Goal: Transaction & Acquisition: Purchase product/service

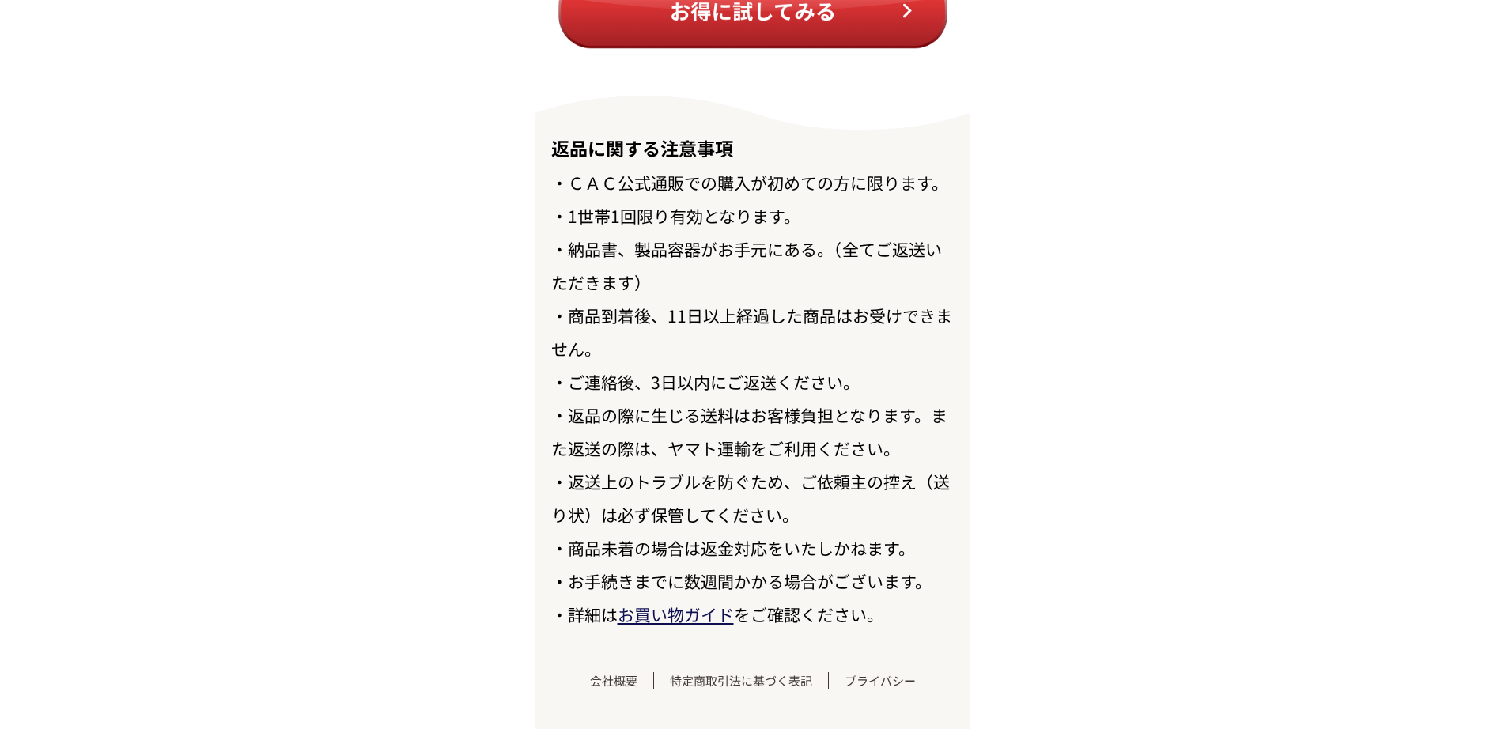
scroll to position [18226, 0]
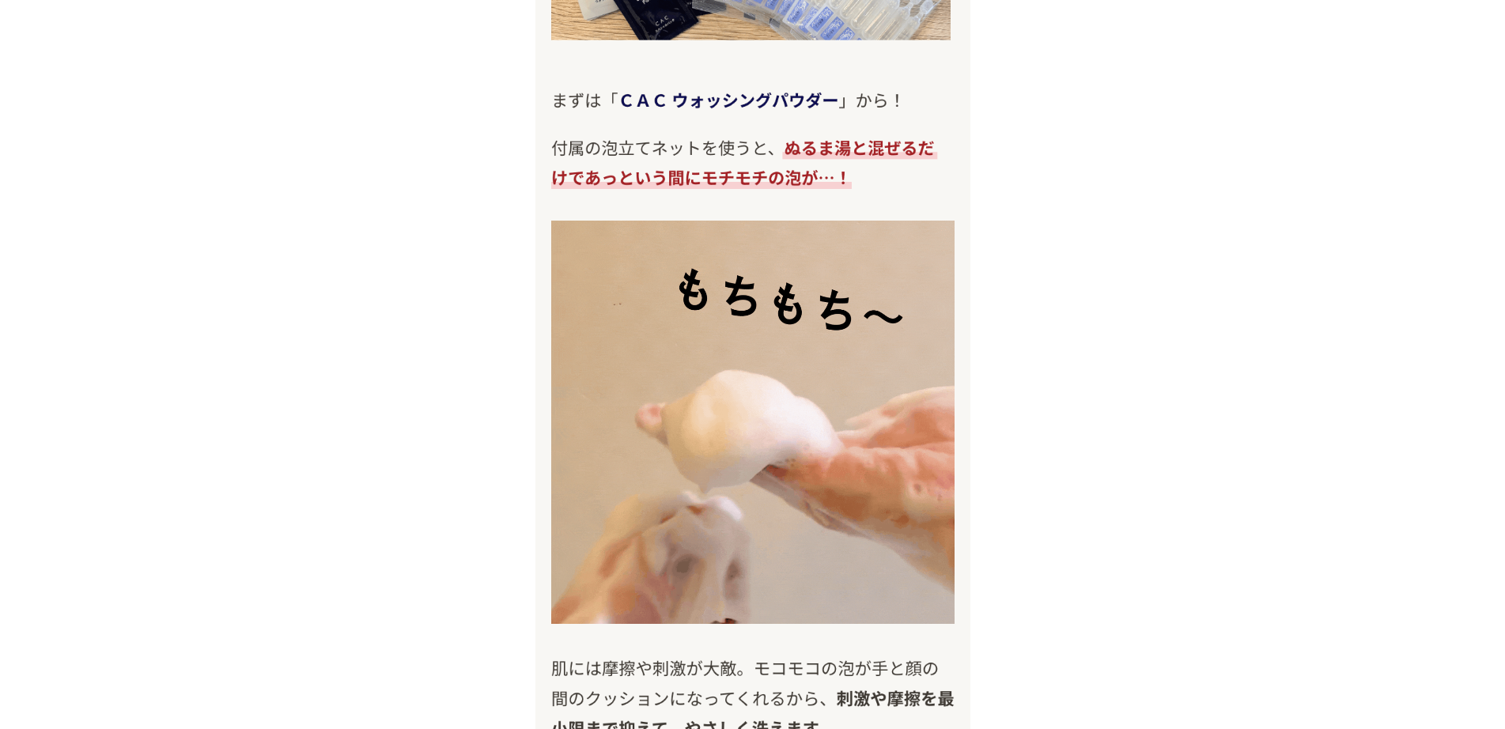
scroll to position [9841, 0]
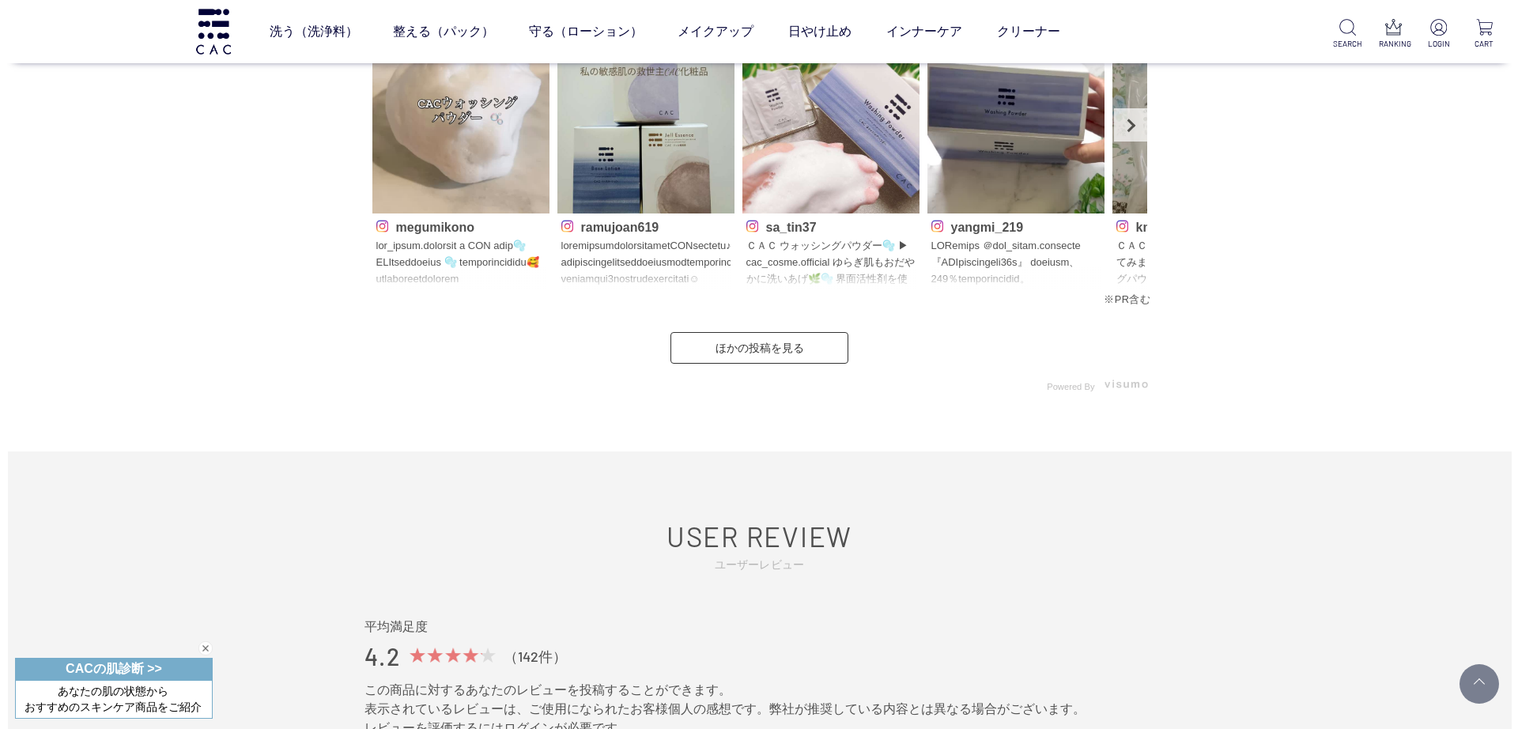
scroll to position [7545, 0]
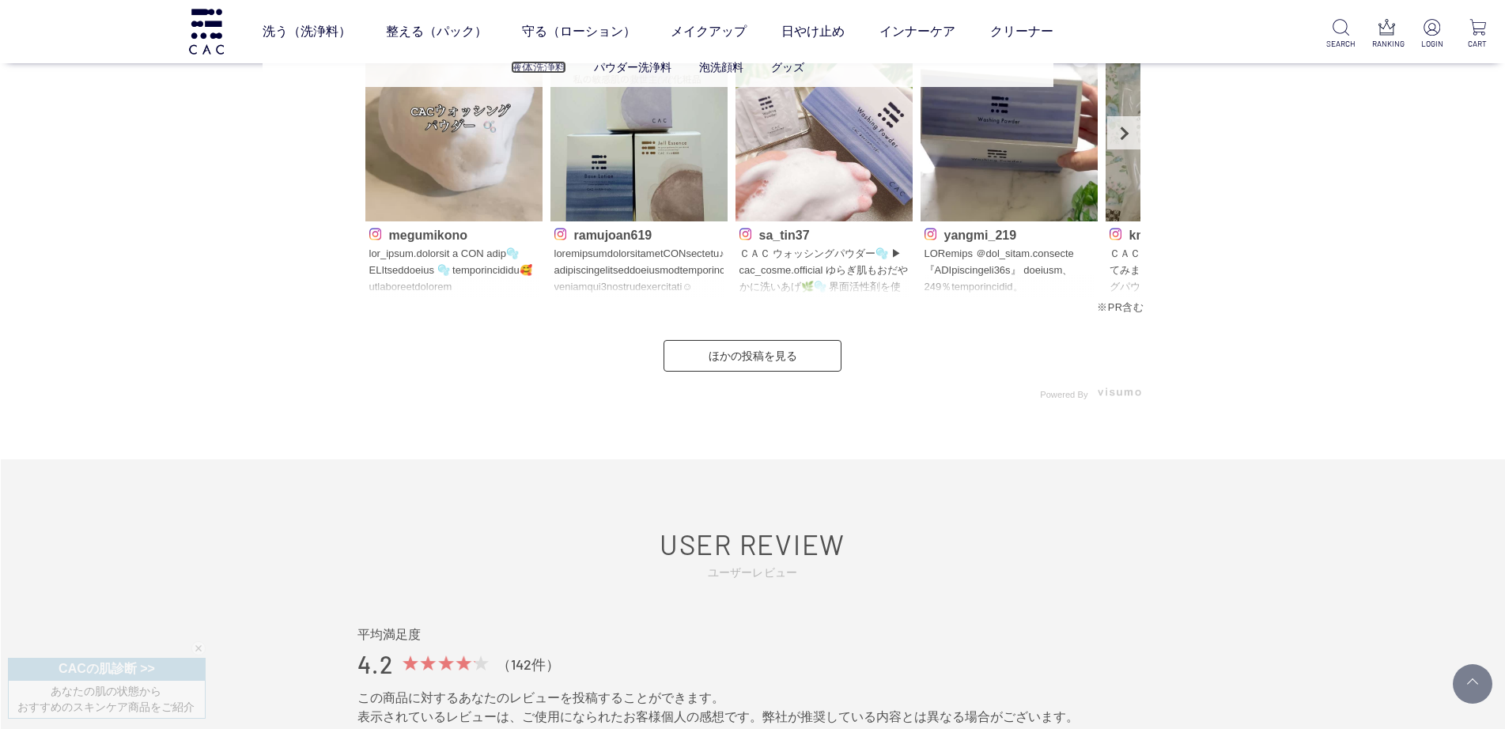
click at [525, 72] on link "液体洗浄料" at bounding box center [538, 67] width 55 height 13
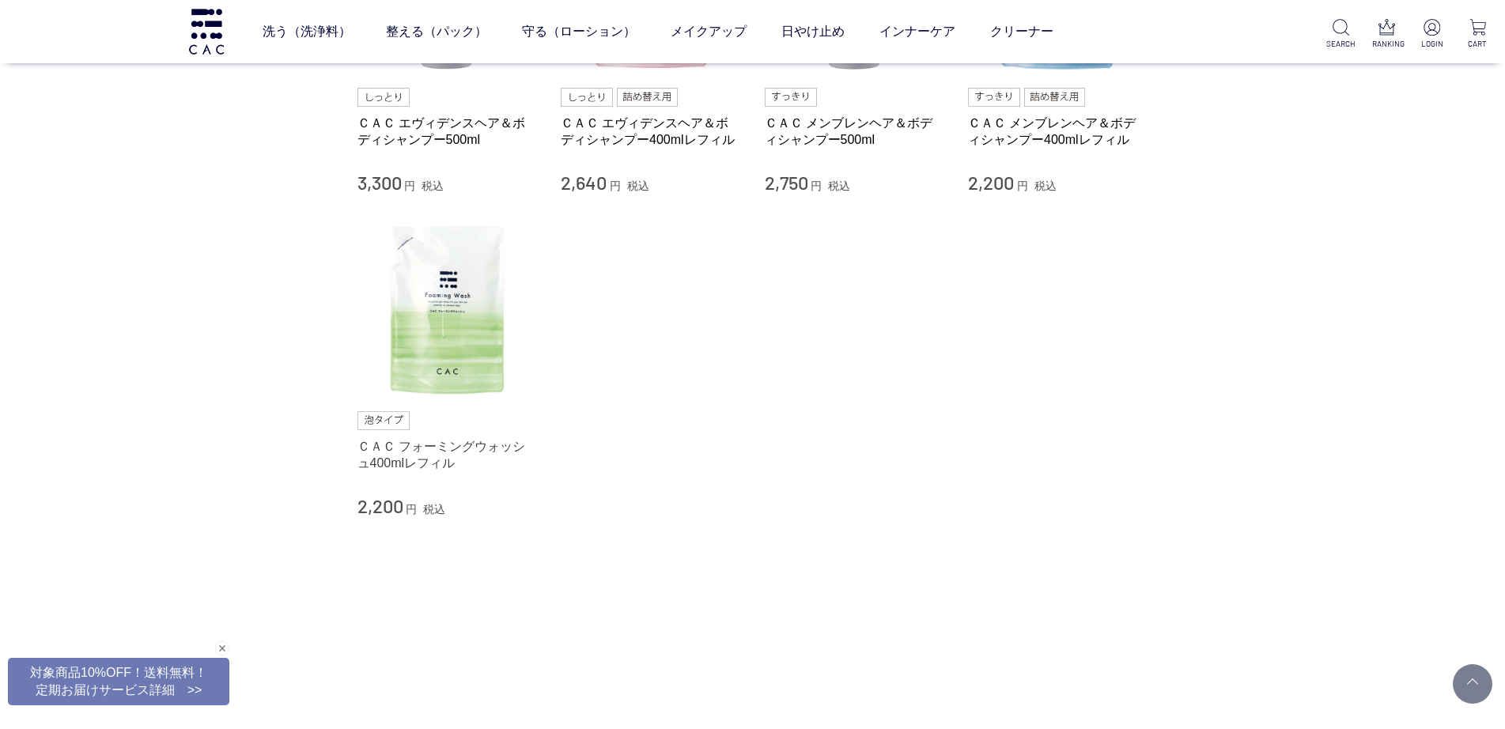
scroll to position [327, 0]
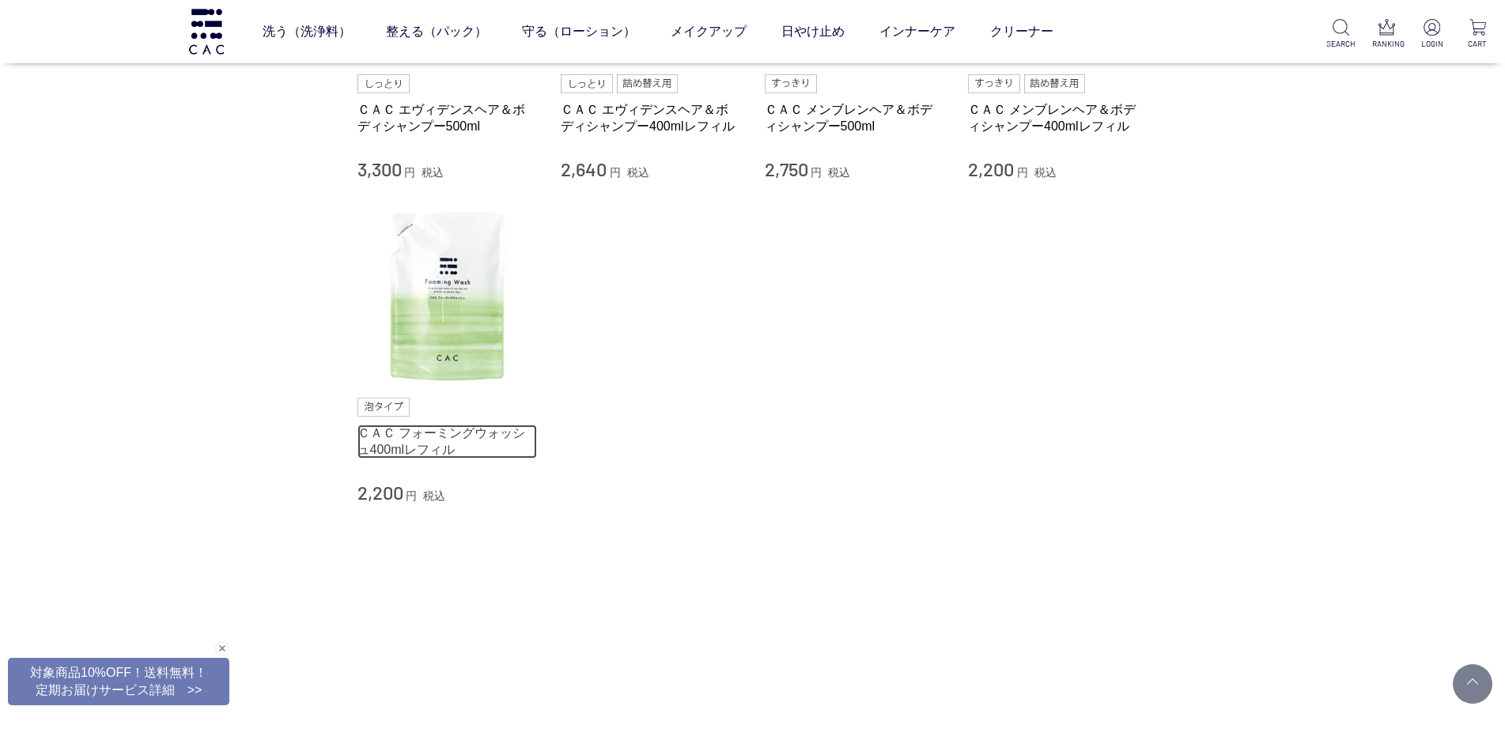
click at [440, 436] on link "ＣＡＣ フォーミングウォッシュ400mlレフィル" at bounding box center [447, 442] width 180 height 34
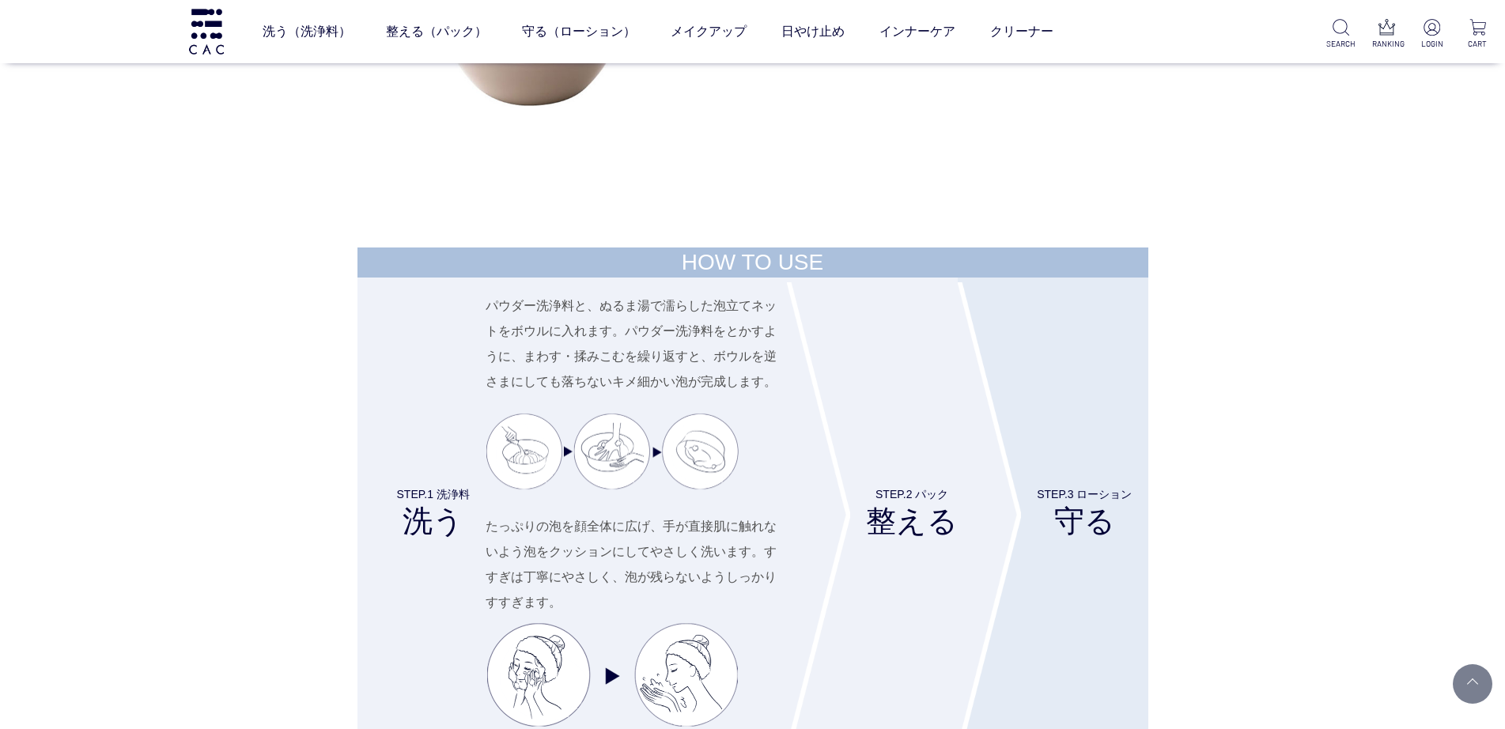
scroll to position [5904, 0]
